Goal: Task Accomplishment & Management: Use online tool/utility

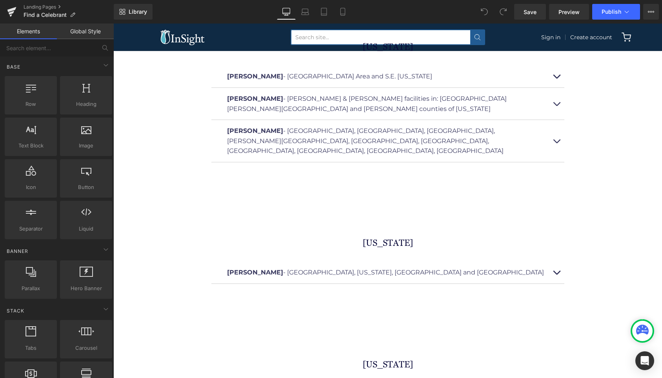
scroll to position [5244, 0]
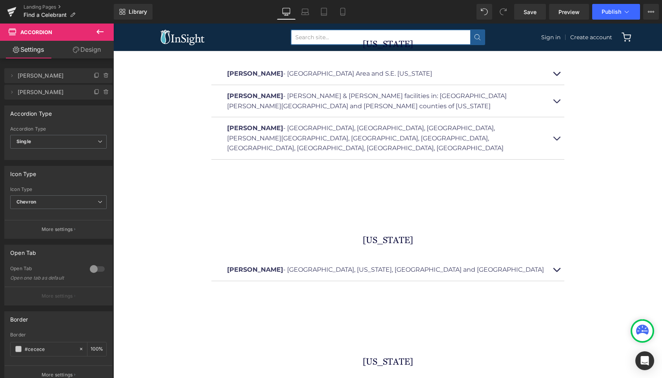
click at [106, 92] on icon at bounding box center [106, 92] width 0 height 2
click at [98, 93] on button "Delete" at bounding box center [98, 92] width 25 height 10
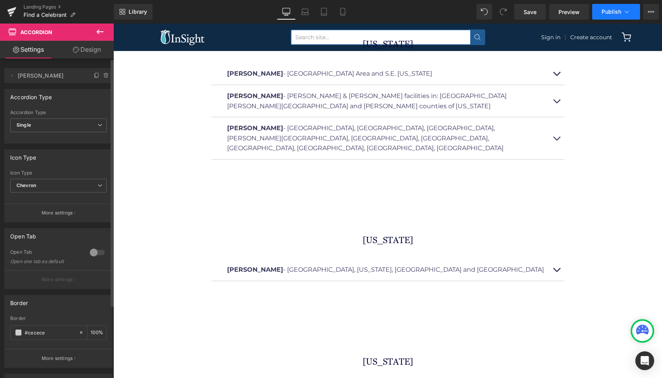
click at [622, 15] on button "Publish" at bounding box center [616, 12] width 48 height 16
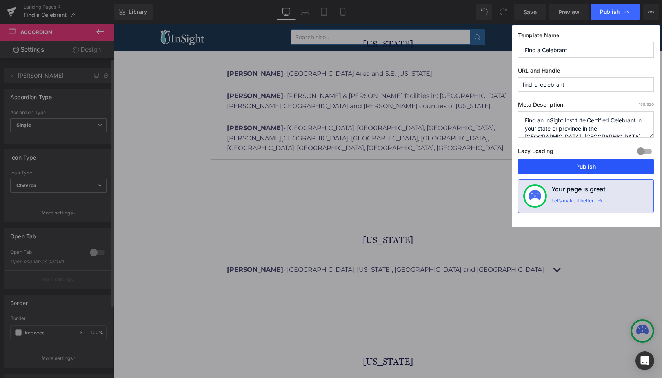
click at [588, 169] on button "Publish" at bounding box center [586, 167] width 136 height 16
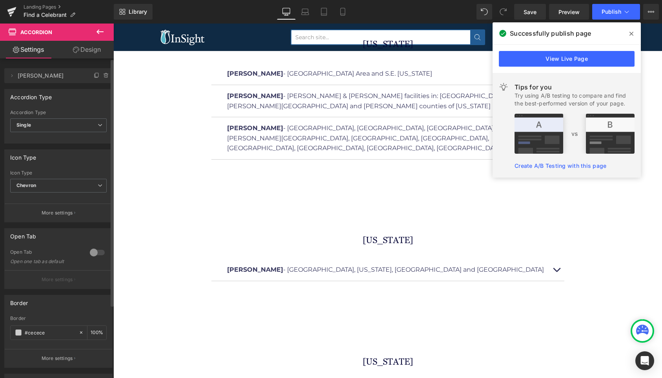
click at [630, 32] on icon at bounding box center [632, 34] width 4 height 4
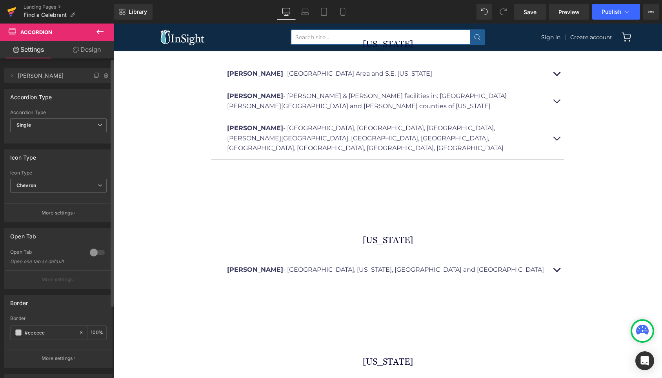
click at [9, 12] on icon at bounding box center [11, 12] width 9 height 20
